Goal: Use online tool/utility: Use online tool/utility

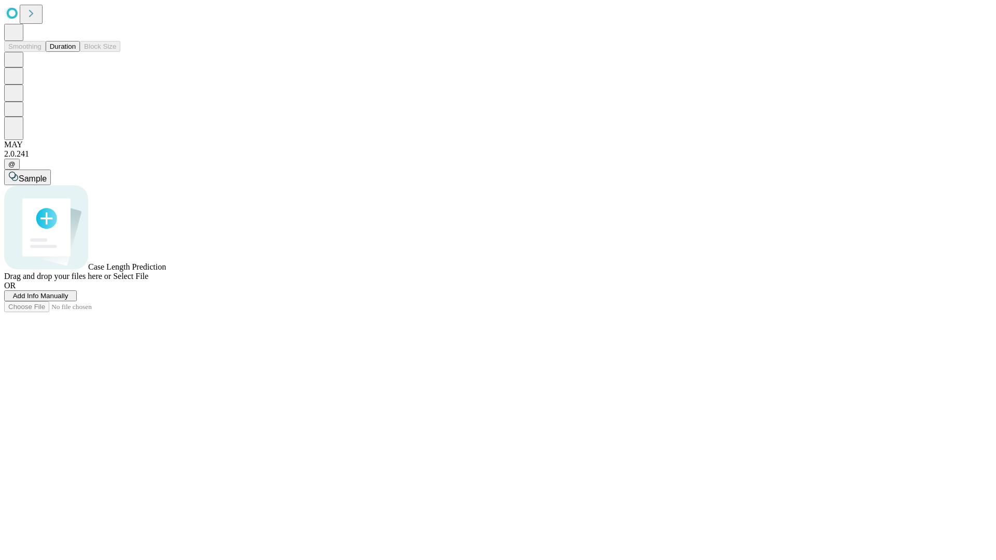
click at [76, 52] on button "Duration" at bounding box center [63, 46] width 34 height 11
click at [148, 281] on span "Select File" at bounding box center [130, 276] width 35 height 9
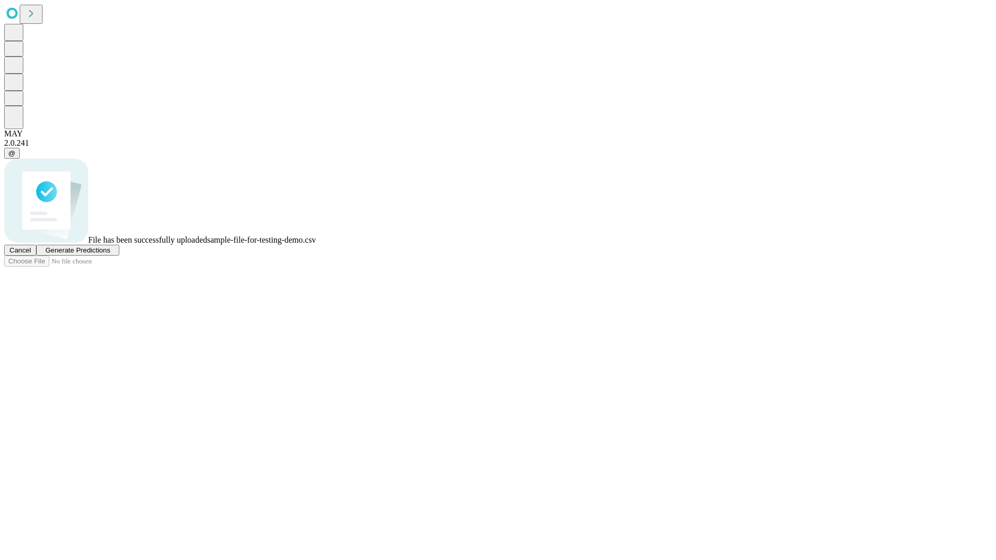
click at [110, 254] on span "Generate Predictions" at bounding box center [77, 250] width 65 height 8
